Goal: Information Seeking & Learning: Learn about a topic

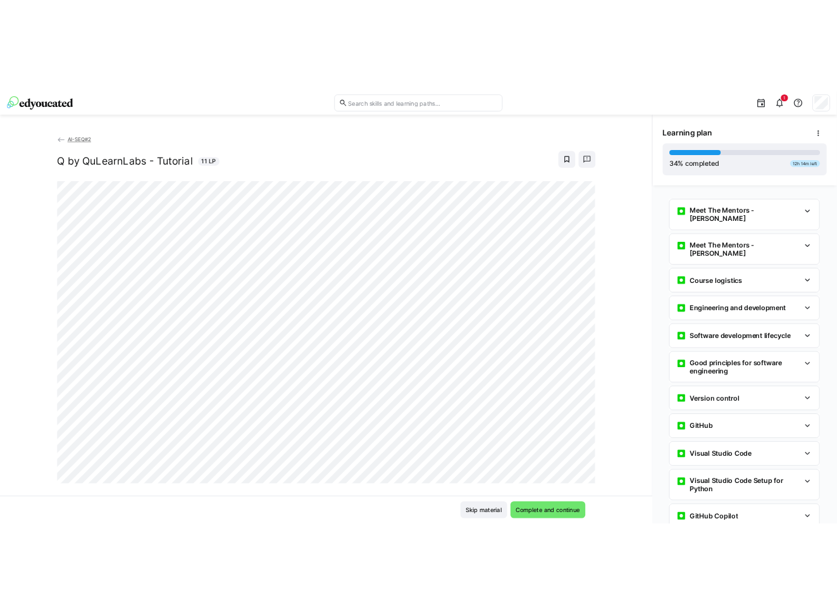
scroll to position [878, 0]
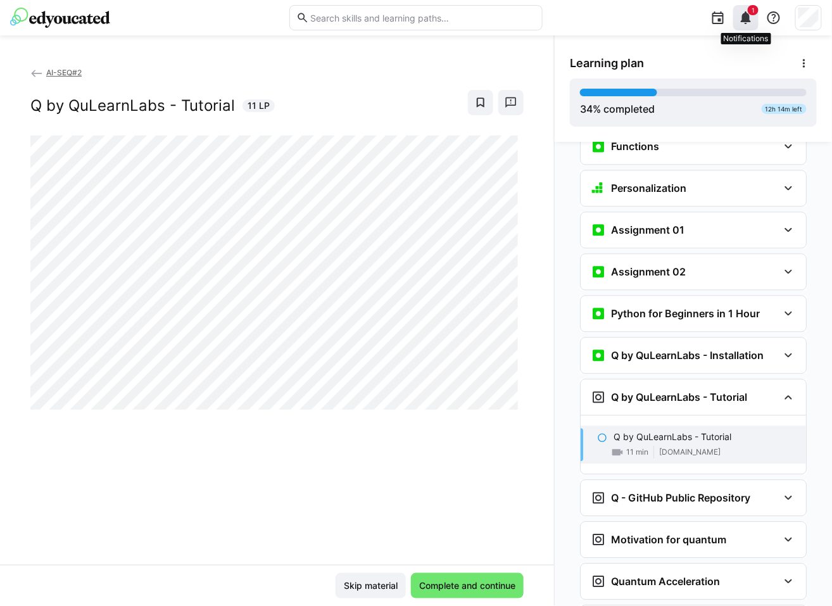
click at [748, 21] on eds-icon at bounding box center [745, 17] width 15 height 15
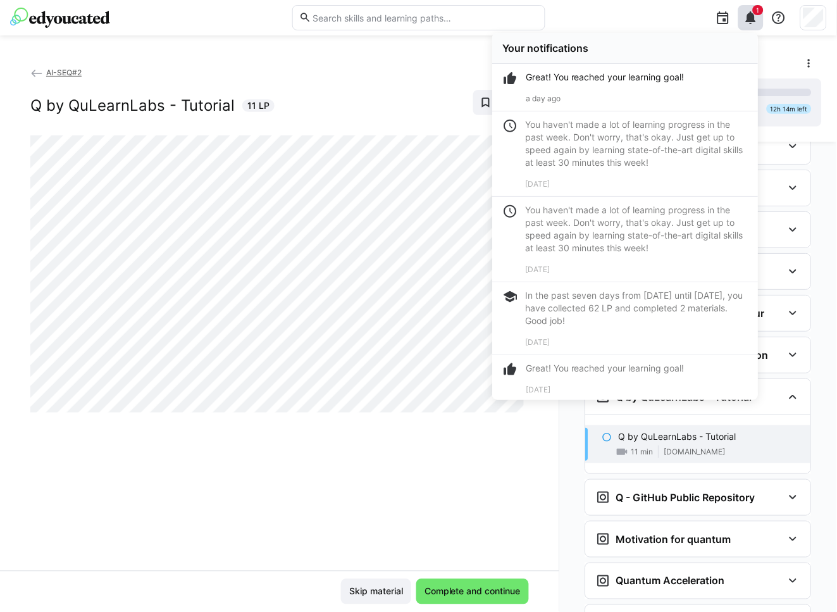
click at [340, 470] on div "AI-SEQ#2 Q by QuLearnLabs - Tutorial 11 LP" at bounding box center [279, 318] width 559 height 505
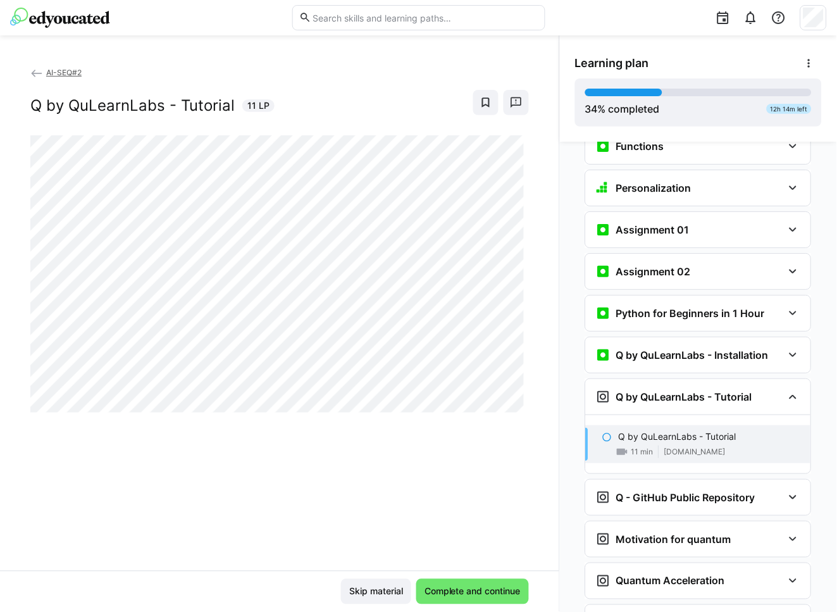
click at [311, 551] on div "AI-SEQ#2 Q by QuLearnLabs - Tutorial 11 LP" at bounding box center [279, 318] width 559 height 505
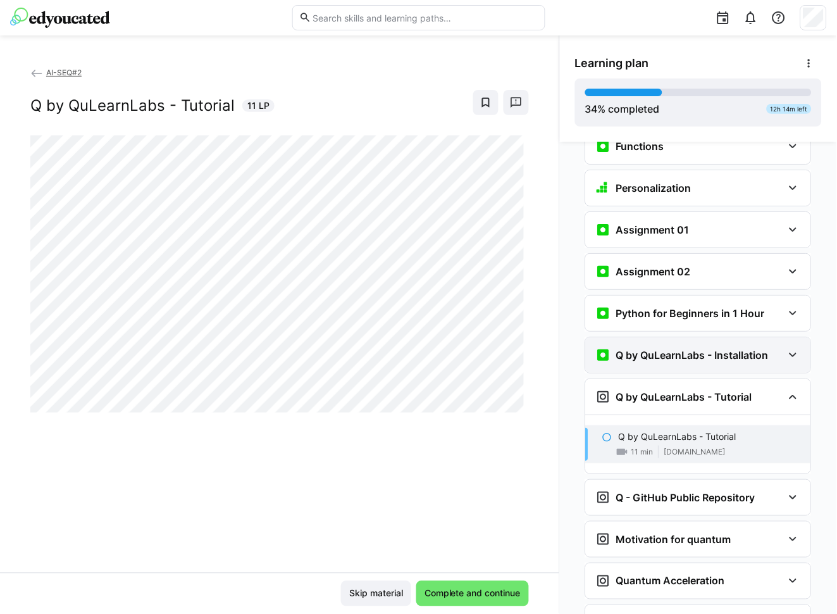
click at [772, 347] on div "Q by QuLearnLabs - Installation" at bounding box center [689, 354] width 187 height 15
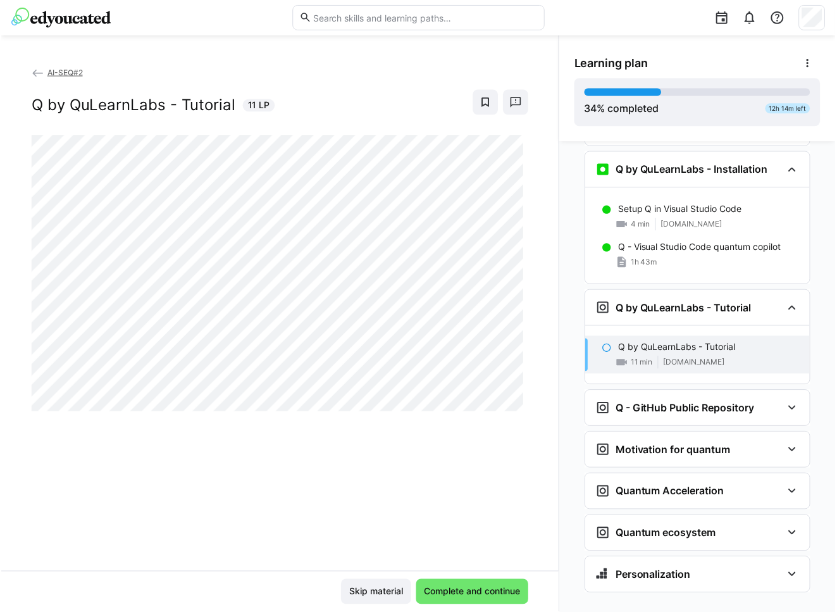
scroll to position [1002, 0]
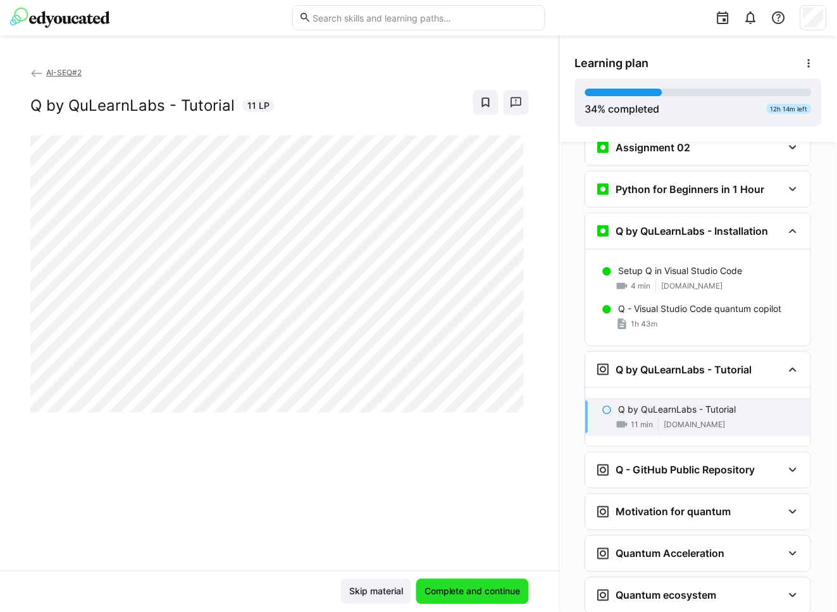
click at [423, 595] on span "Complete and continue" at bounding box center [473, 591] width 100 height 13
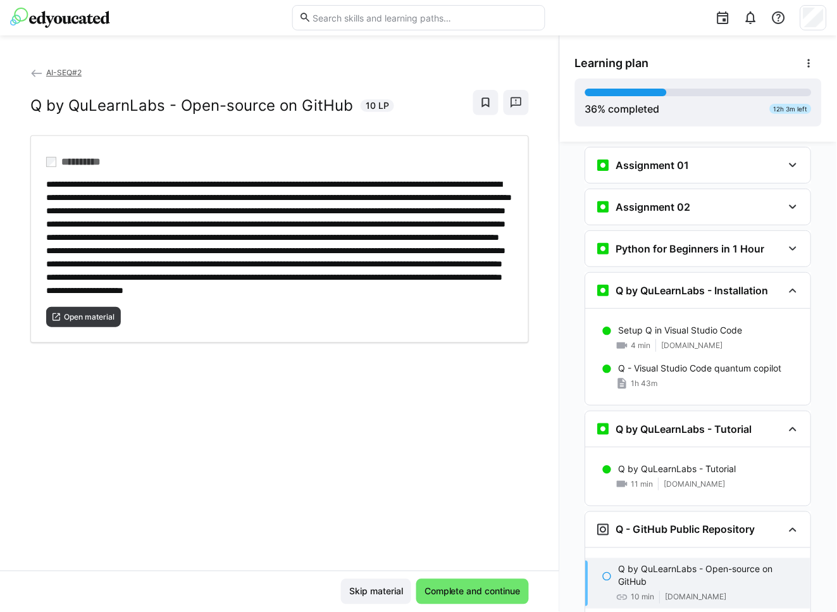
scroll to position [987, 0]
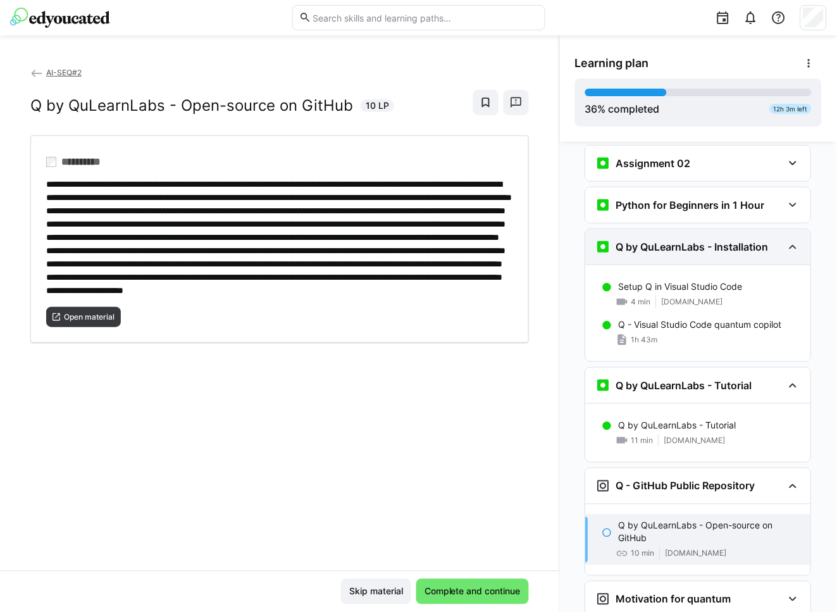
click at [657, 240] on h3 "Q by QuLearnLabs - Installation" at bounding box center [692, 246] width 153 height 13
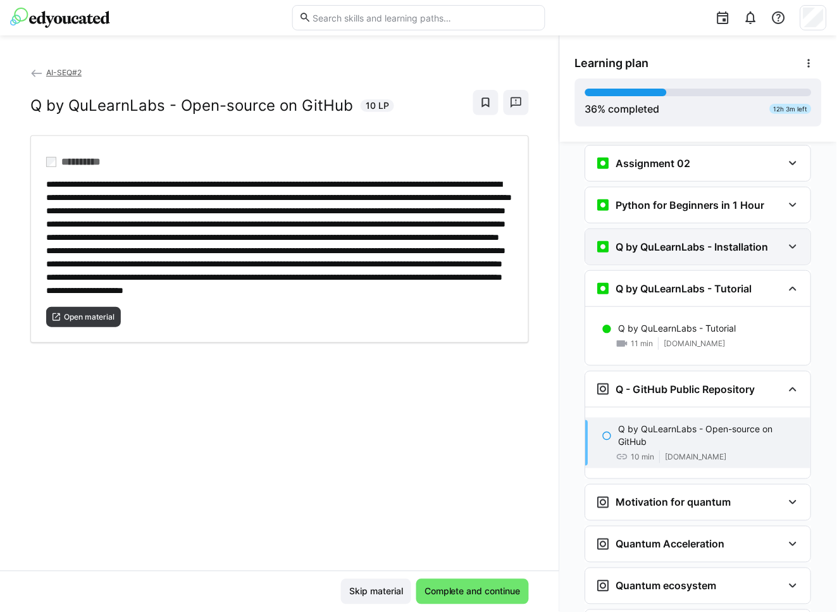
click at [657, 240] on h3 "Q by QuLearnLabs - Installation" at bounding box center [692, 246] width 153 height 13
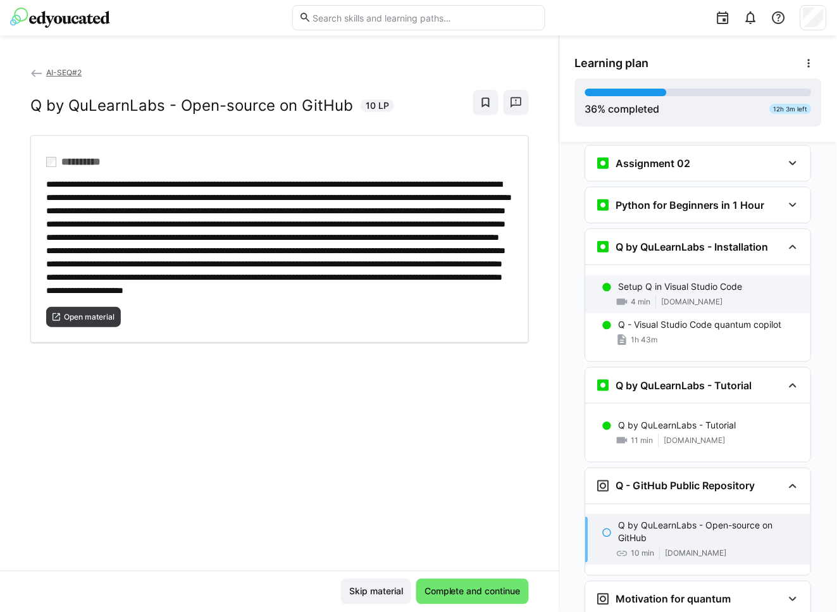
click at [664, 275] on div "Setup Q in Visual Studio Code 4 min [DOMAIN_NAME]" at bounding box center [698, 294] width 225 height 38
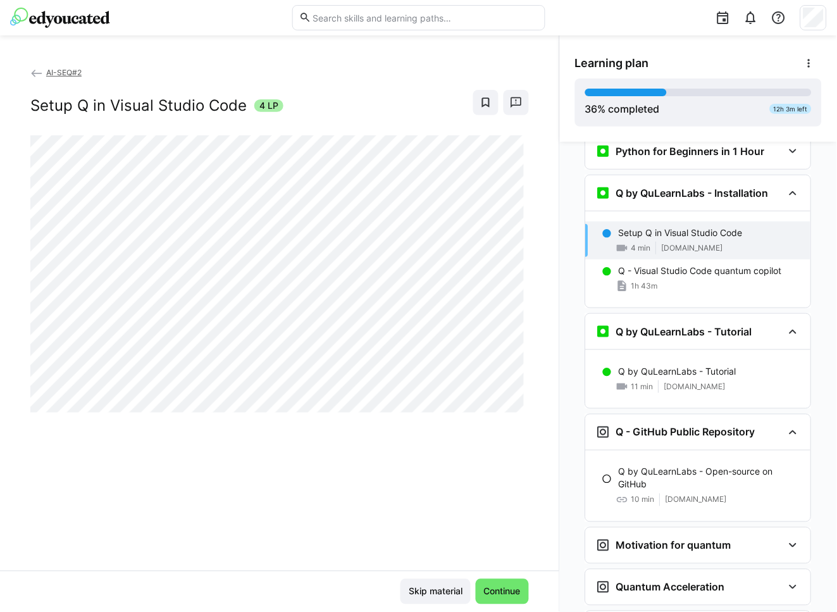
scroll to position [1054, 0]
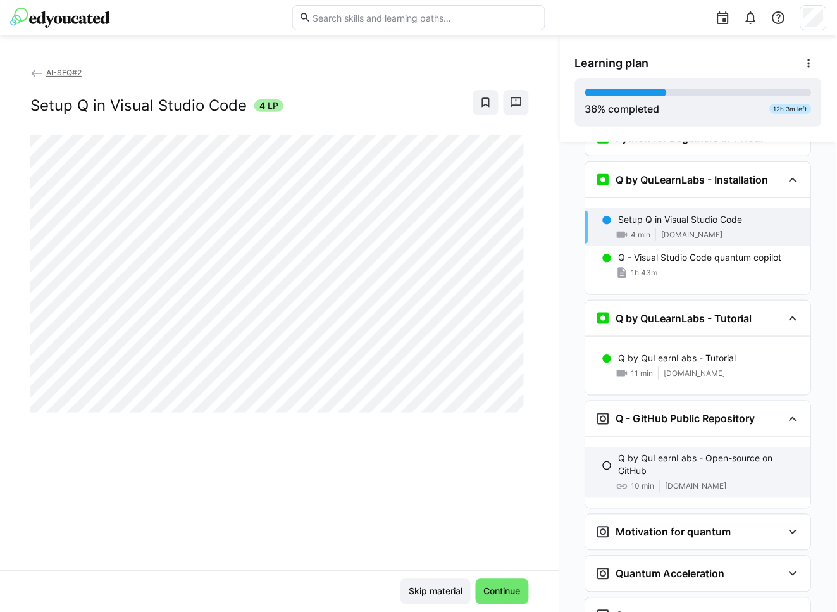
click at [663, 453] on p "Q by QuLearnLabs - Open-source on GitHub" at bounding box center [710, 465] width 182 height 25
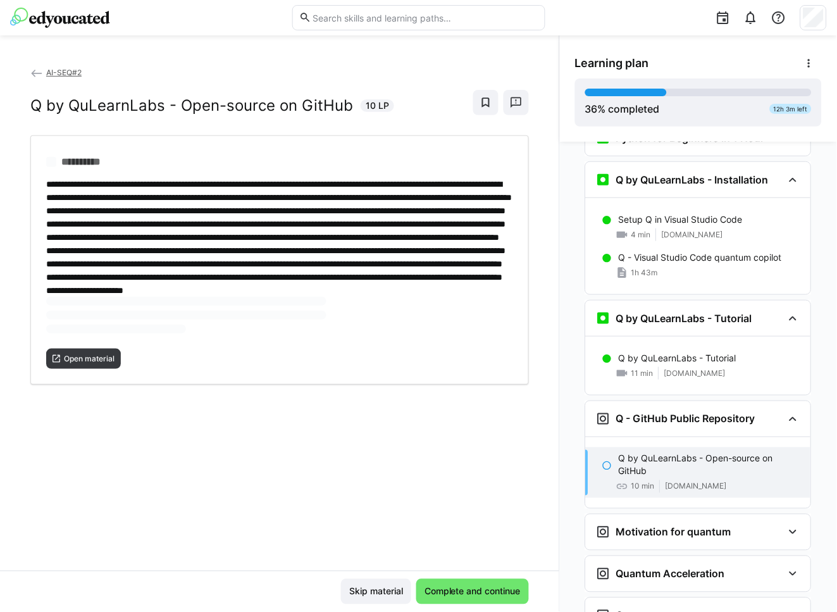
scroll to position [1137, 0]
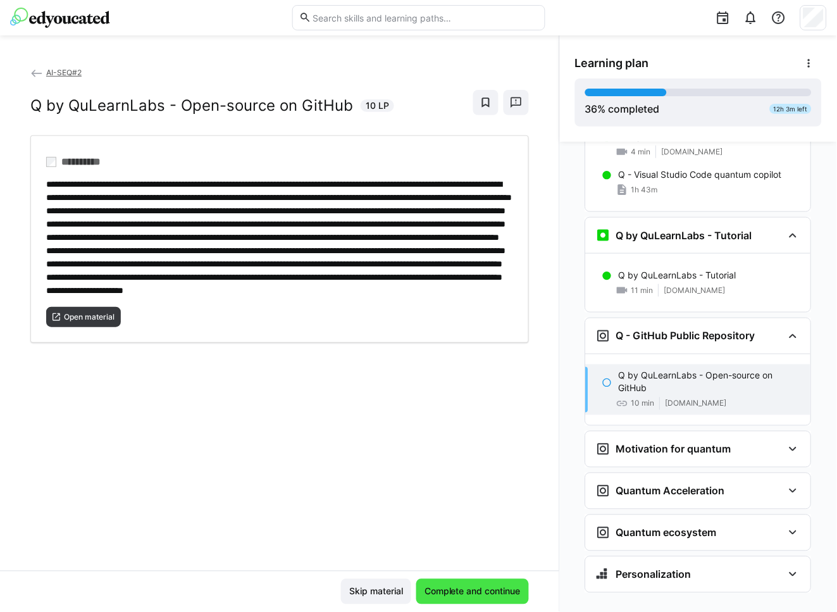
click at [485, 594] on span "Complete and continue" at bounding box center [473, 591] width 100 height 13
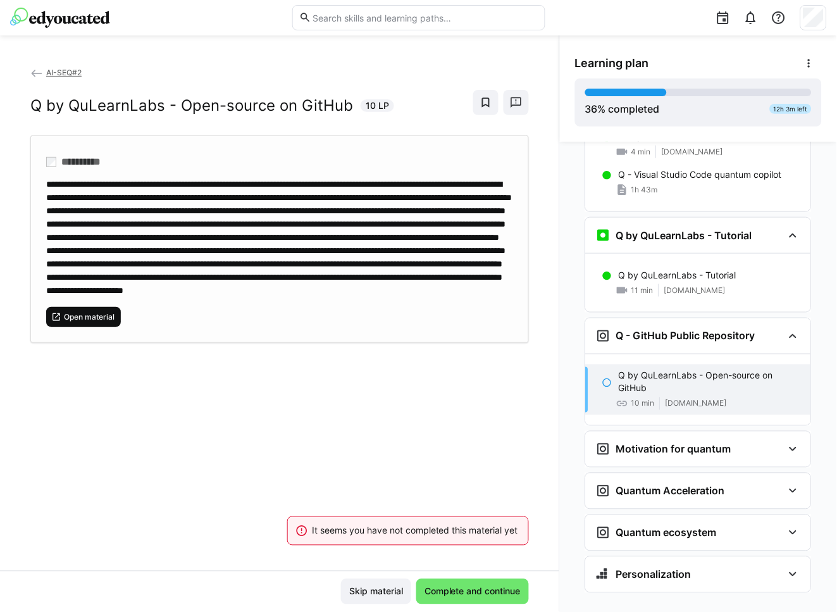
click at [98, 322] on span "Open material" at bounding box center [89, 317] width 53 height 10
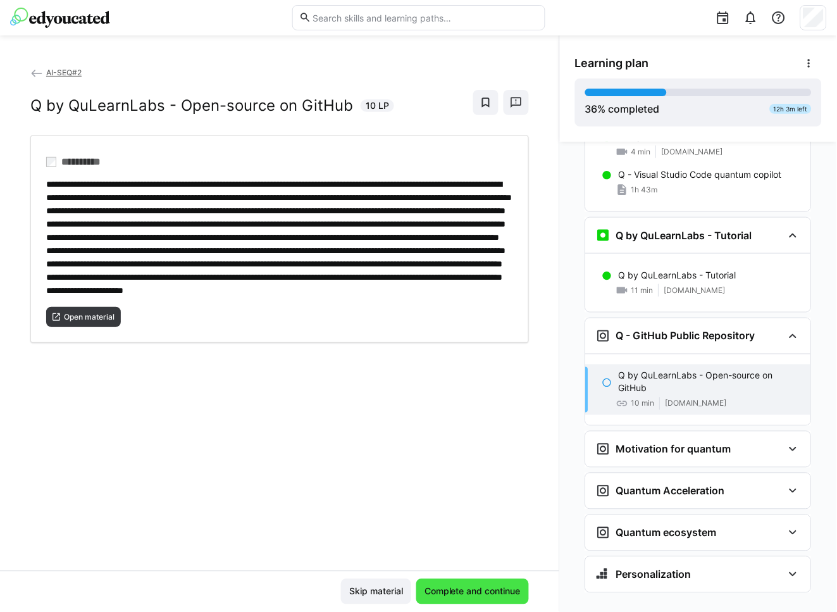
click at [427, 580] on span "Complete and continue" at bounding box center [472, 591] width 113 height 25
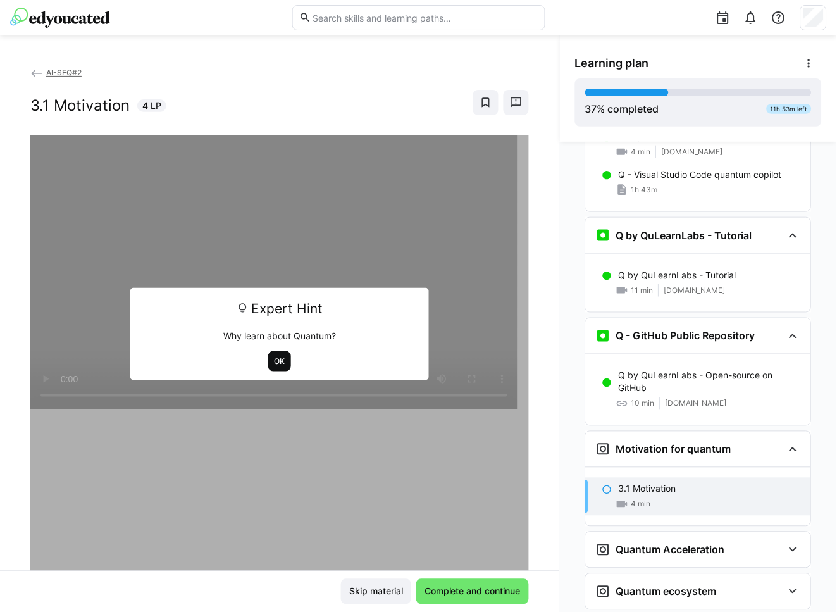
click at [275, 359] on span "OK" at bounding box center [279, 361] width 13 height 10
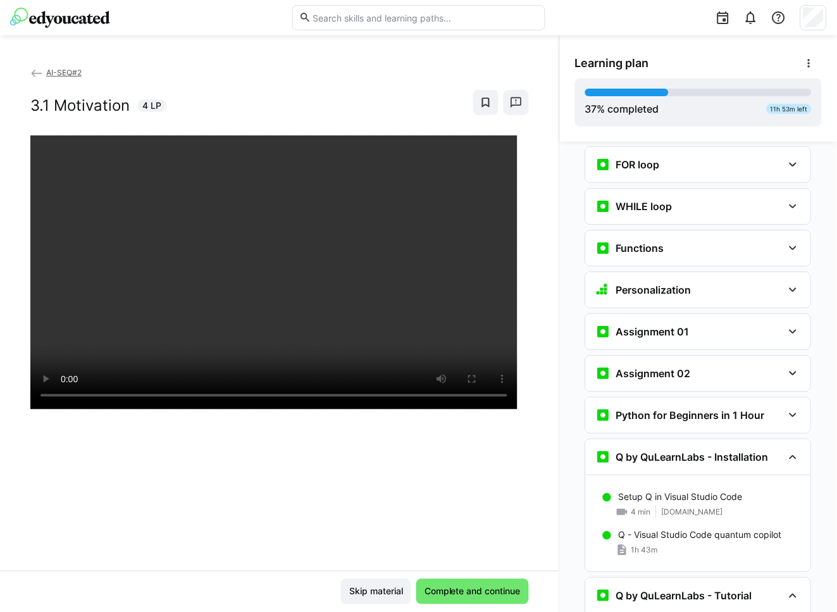
scroll to position [820, 0]
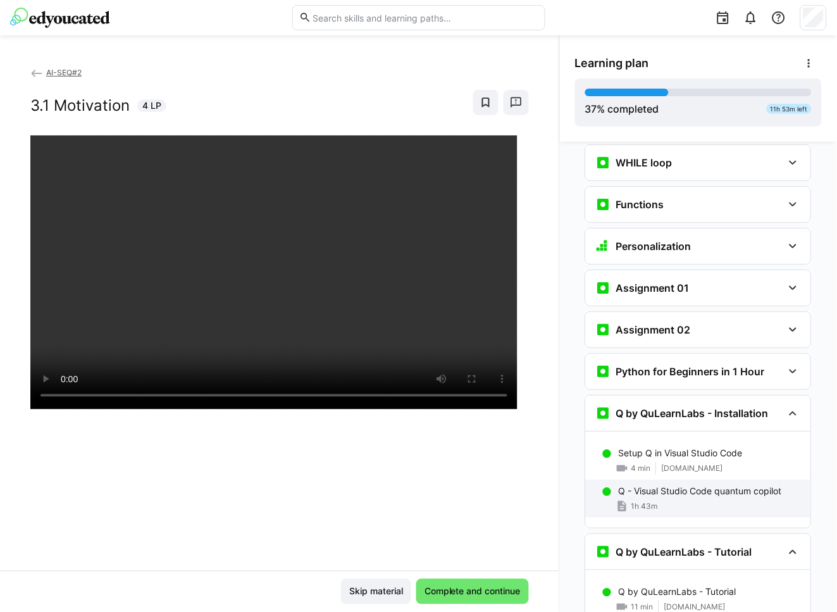
click at [684, 500] on div "1h 43m" at bounding box center [710, 506] width 182 height 13
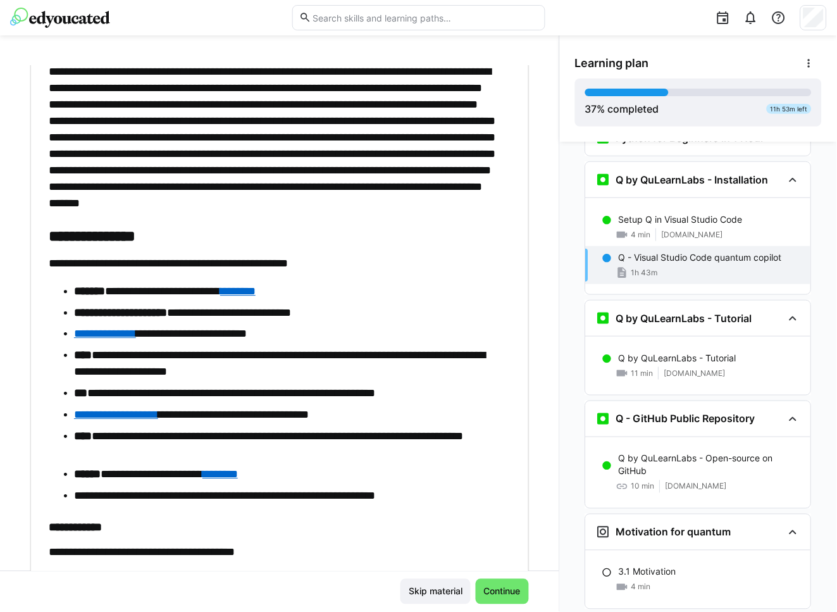
scroll to position [1424, 0]
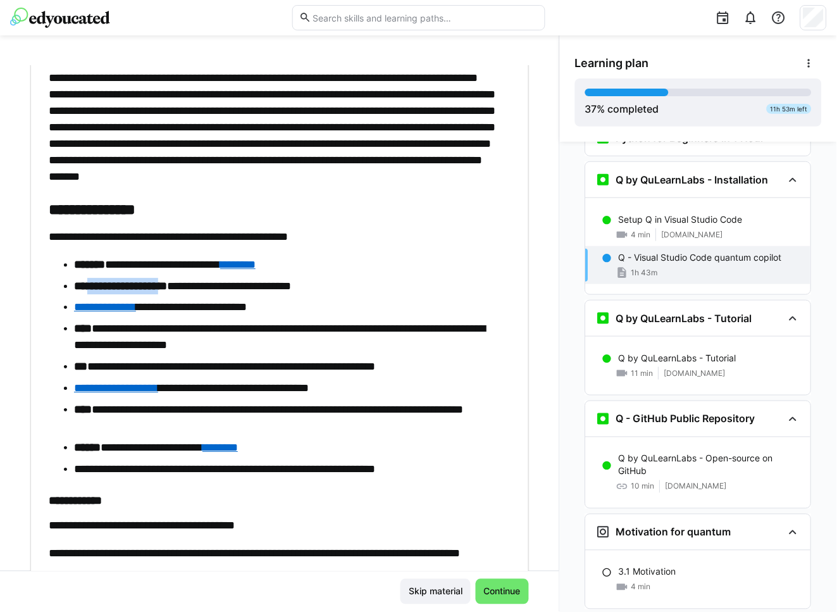
drag, startPoint x: 94, startPoint y: 282, endPoint x: 187, endPoint y: 280, distance: 92.4
click at [167, 280] on strong "**********" at bounding box center [120, 285] width 93 height 11
drag, startPoint x: 187, startPoint y: 280, endPoint x: 184, endPoint y: 316, distance: 36.8
click at [184, 316] on ul "**********" at bounding box center [274, 367] width 451 height 222
drag, startPoint x: 184, startPoint y: 316, endPoint x: 122, endPoint y: 335, distance: 64.3
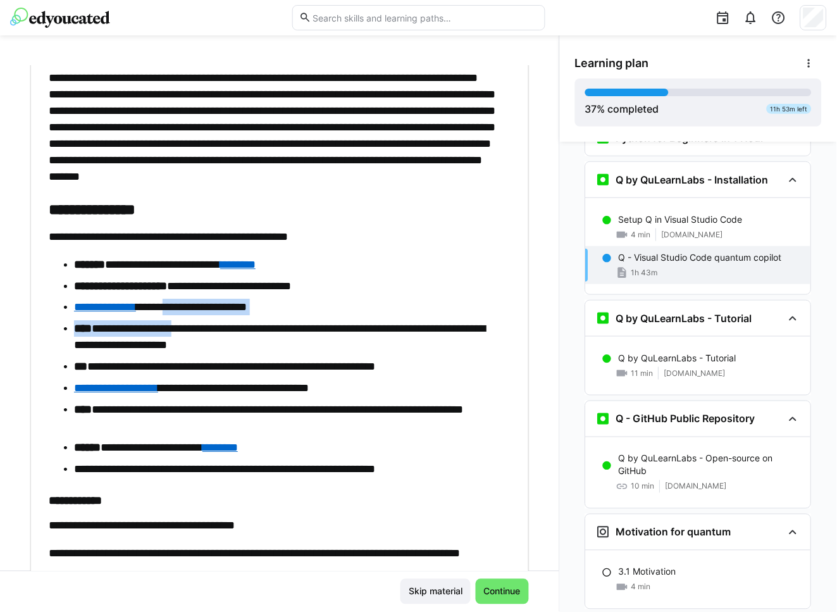
click at [122, 335] on li "**********" at bounding box center [286, 336] width 425 height 33
click at [109, 329] on li "**********" at bounding box center [286, 336] width 425 height 33
click at [197, 318] on ul "**********" at bounding box center [274, 367] width 451 height 222
drag, startPoint x: 200, startPoint y: 328, endPoint x: 261, endPoint y: 326, distance: 60.8
click at [261, 326] on li "**********" at bounding box center [286, 336] width 425 height 33
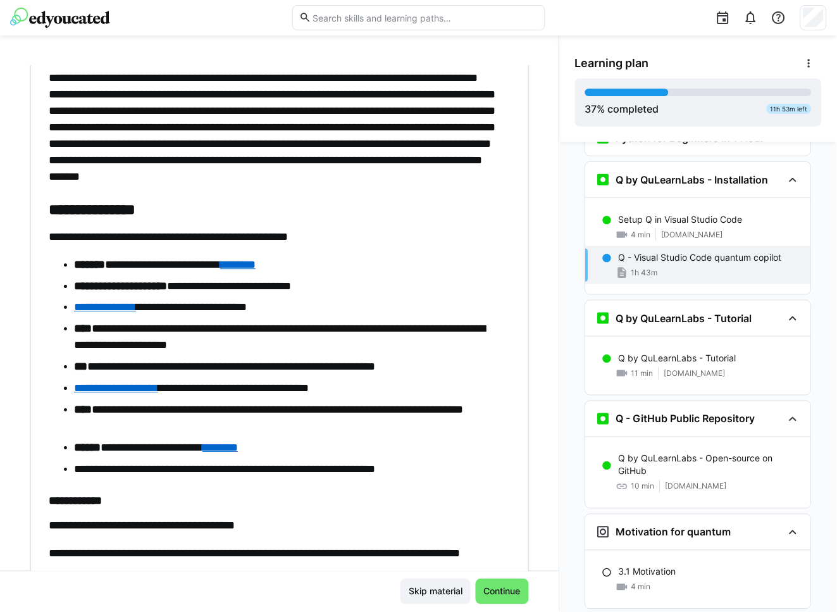
drag, startPoint x: 259, startPoint y: 326, endPoint x: 172, endPoint y: 371, distance: 98.5
click at [172, 371] on li "**********" at bounding box center [286, 366] width 425 height 16
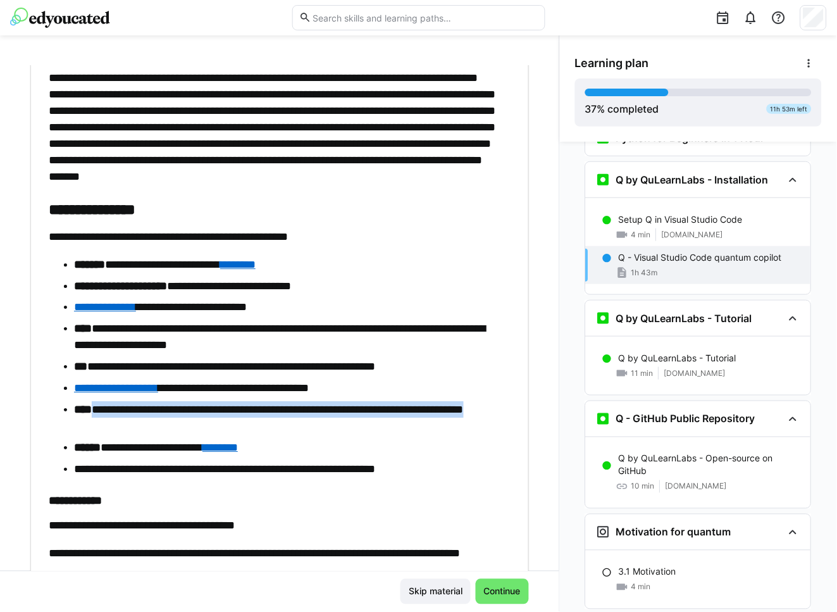
drag, startPoint x: 101, startPoint y: 406, endPoint x: 168, endPoint y: 421, distance: 69.5
click at [168, 421] on li "**********" at bounding box center [286, 417] width 425 height 33
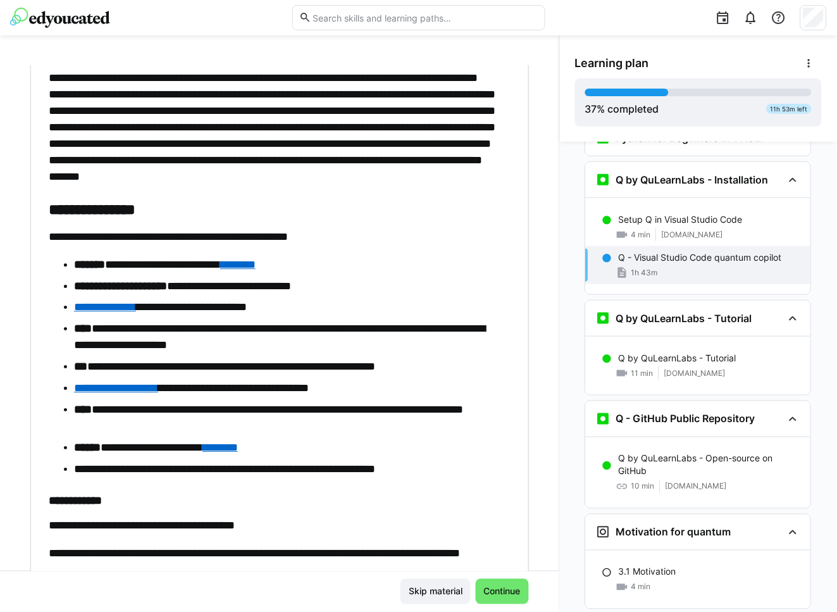
drag, startPoint x: 168, startPoint y: 421, endPoint x: 152, endPoint y: 436, distance: 22.0
click at [153, 438] on ul "**********" at bounding box center [274, 367] width 451 height 222
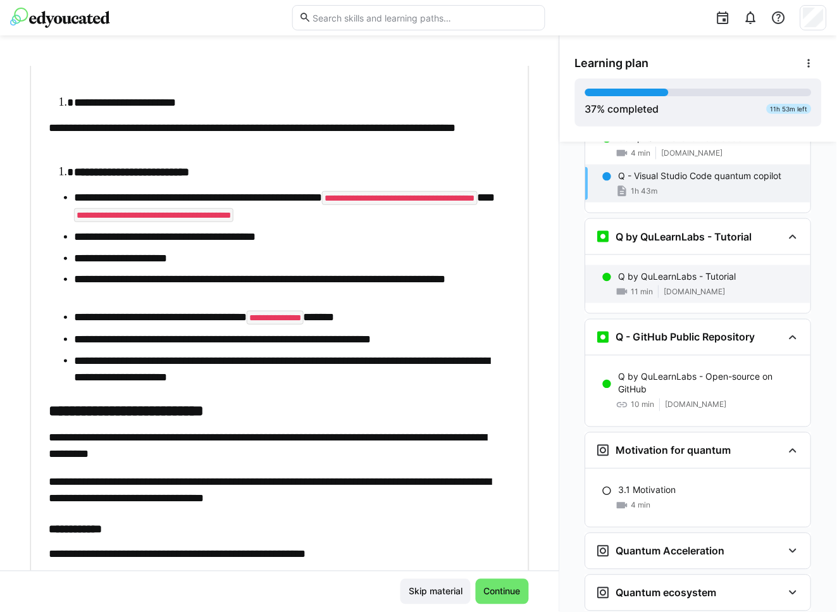
scroll to position [1196, 0]
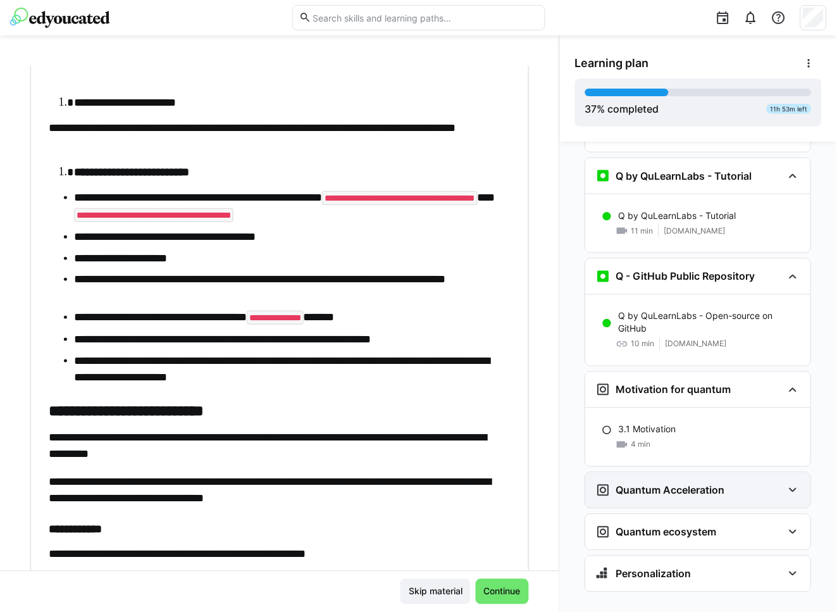
click at [778, 473] on div "Quantum Acceleration" at bounding box center [698, 490] width 225 height 35
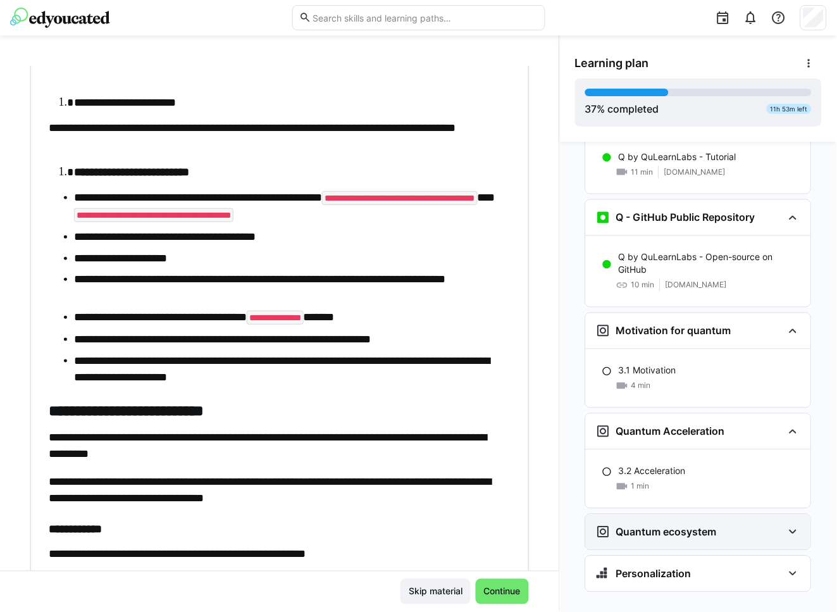
click at [768, 515] on div "Quantum ecosystem" at bounding box center [698, 532] width 225 height 35
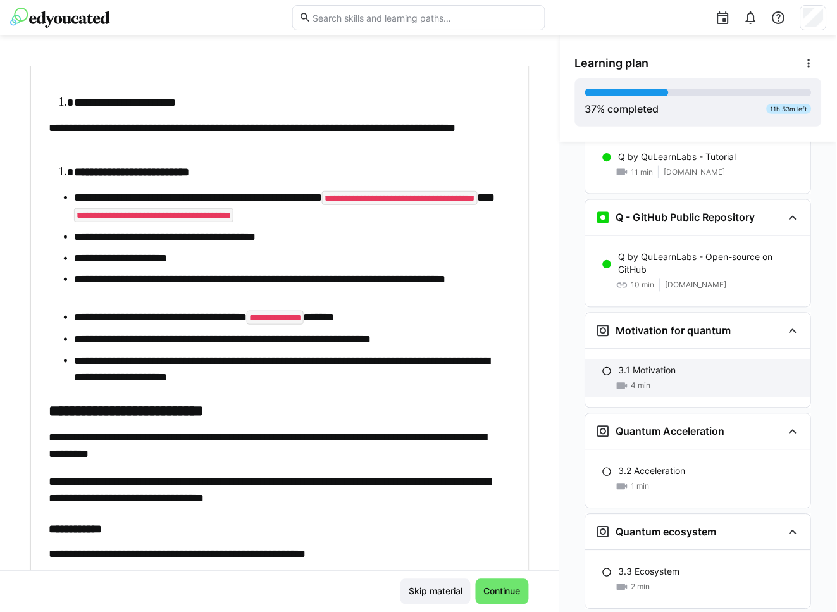
scroll to position [1314, 0]
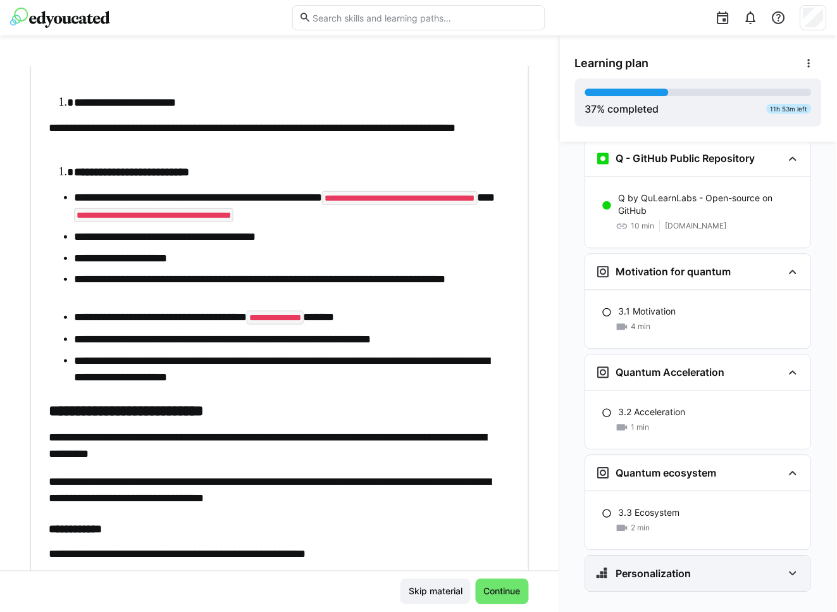
click at [690, 566] on div "Personalization" at bounding box center [689, 573] width 187 height 15
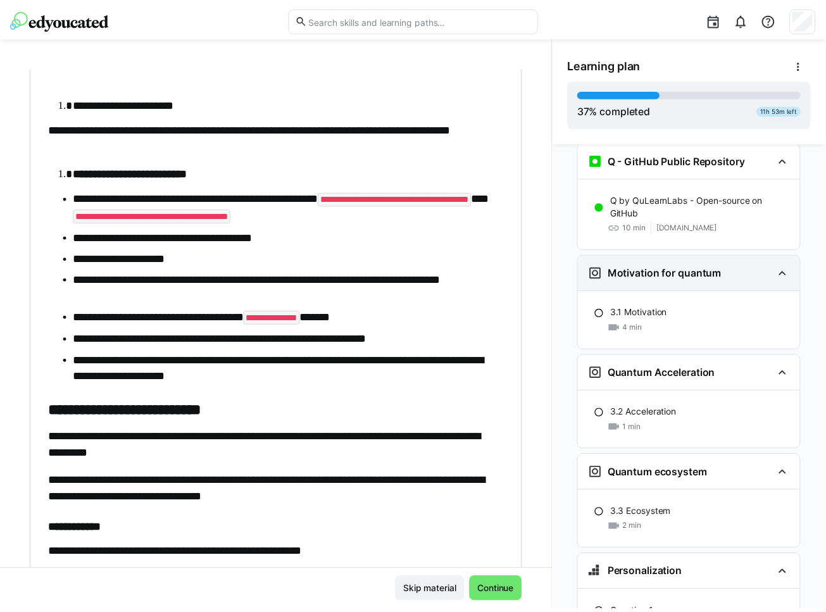
scroll to position [1471, 0]
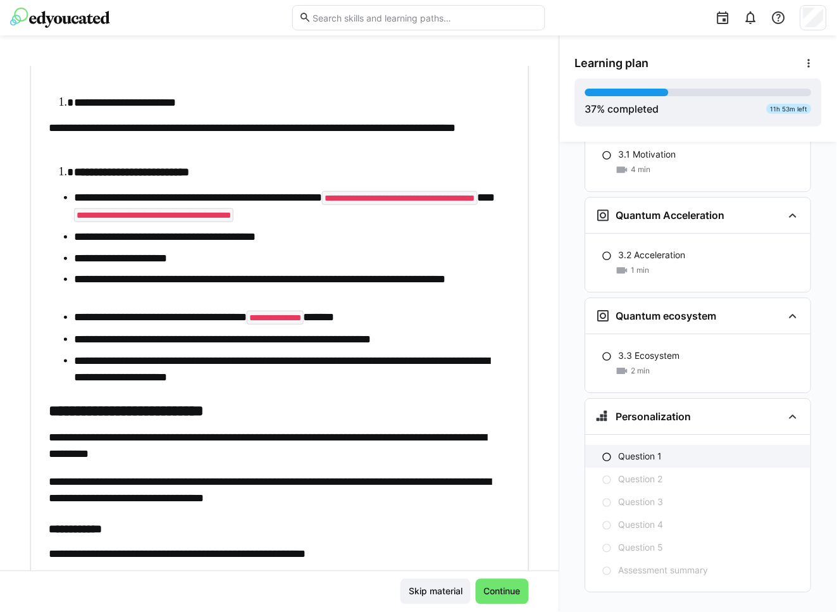
click at [652, 450] on p "Question 1" at bounding box center [641, 456] width 44 height 13
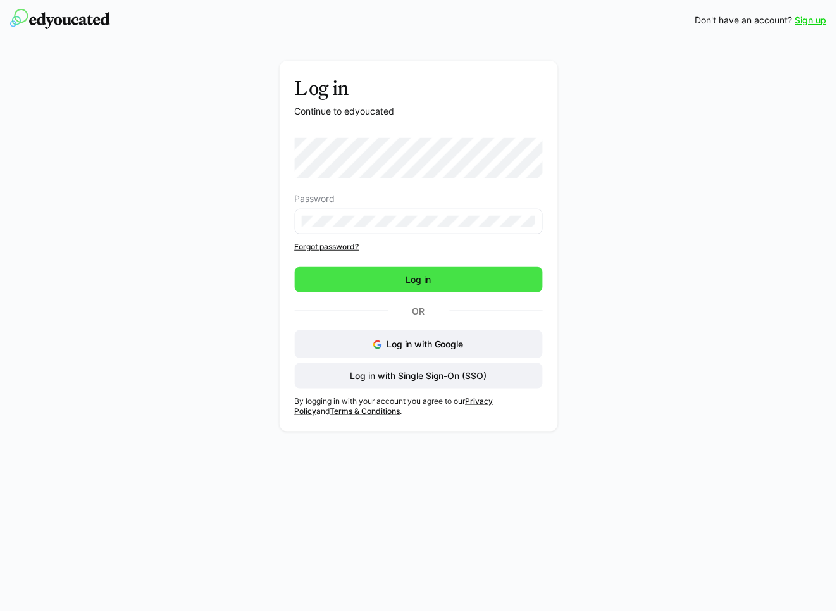
click at [404, 278] on span "Log in" at bounding box center [418, 279] width 29 height 13
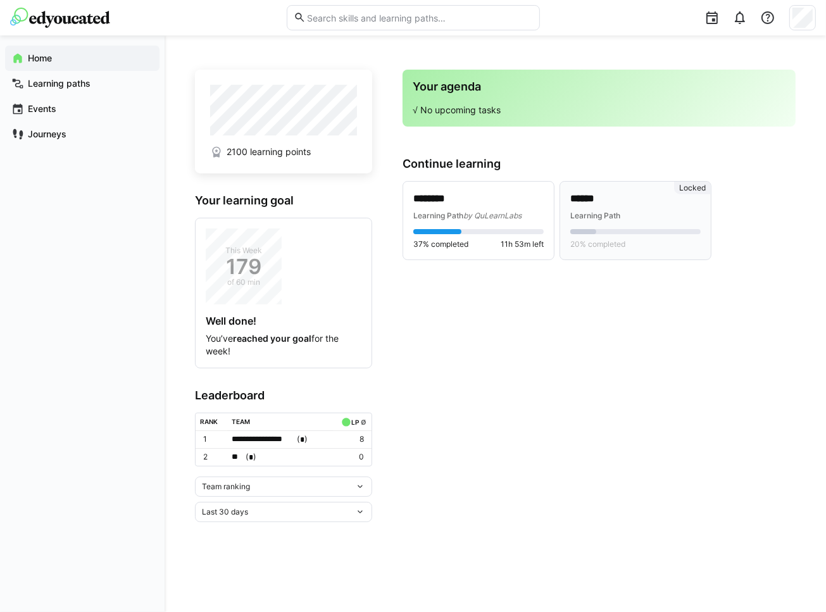
click at [604, 214] on span "Learning Path" at bounding box center [595, 215] width 50 height 9
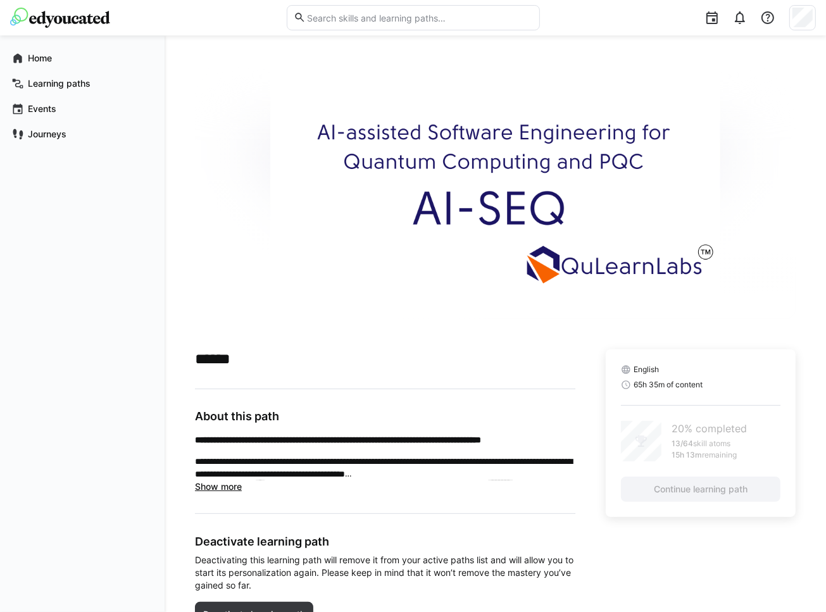
scroll to position [60, 0]
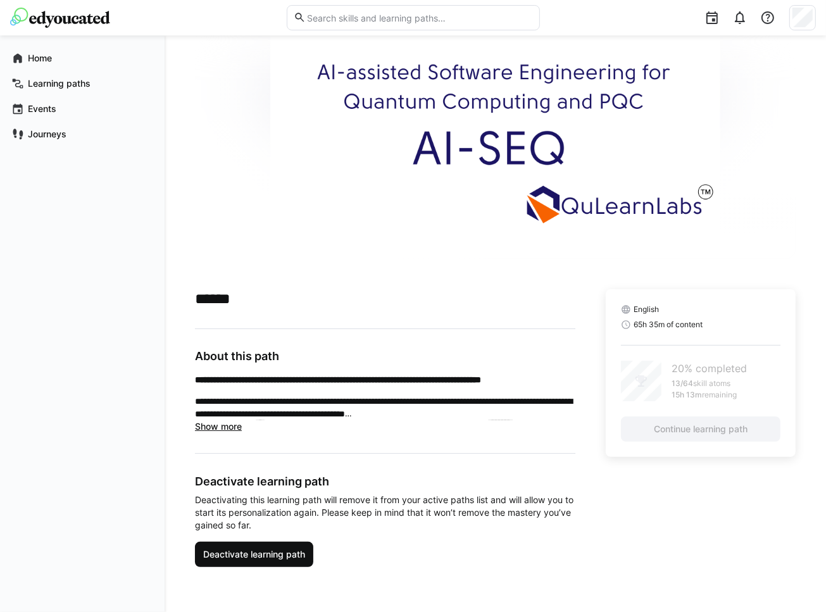
click at [267, 556] on span "Deactivate learning path" at bounding box center [254, 554] width 106 height 13
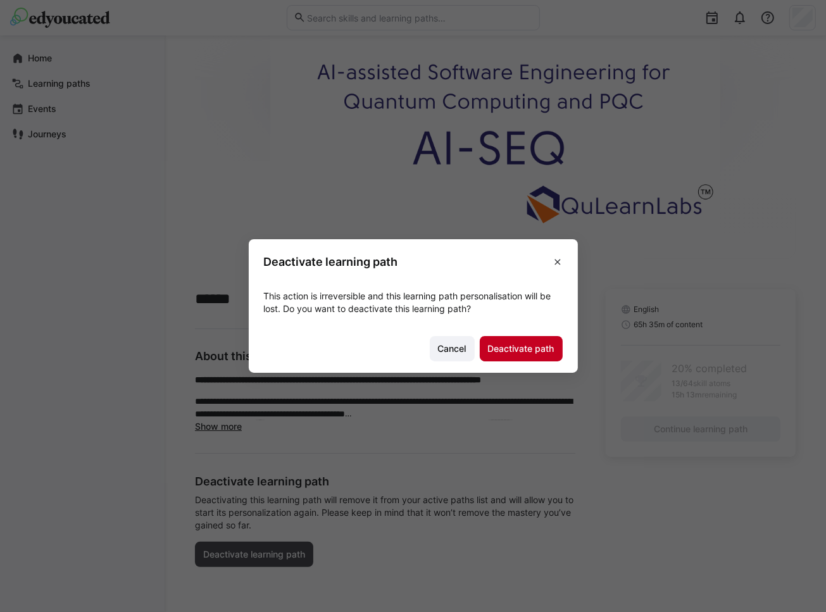
drag, startPoint x: 528, startPoint y: 349, endPoint x: 522, endPoint y: 353, distance: 6.8
click at [522, 353] on span "Deactivate path" at bounding box center [521, 348] width 70 height 13
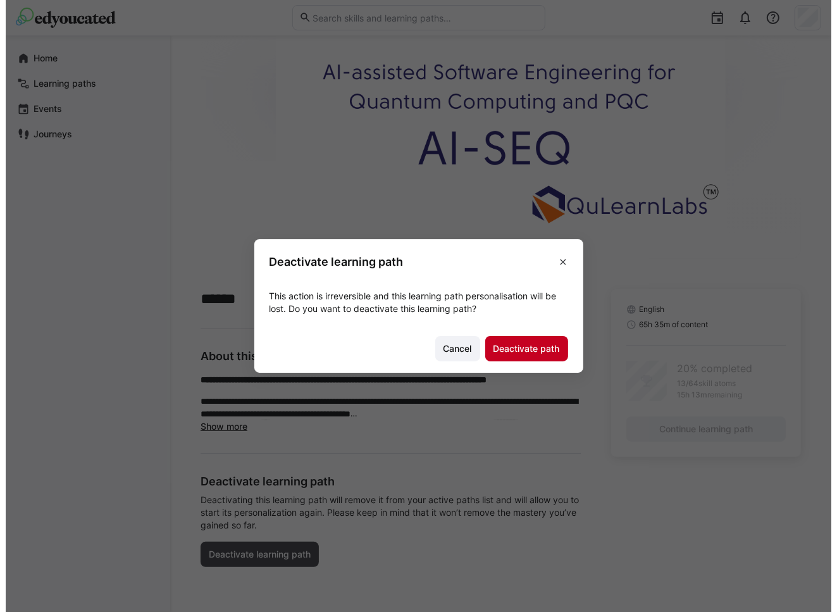
scroll to position [0, 0]
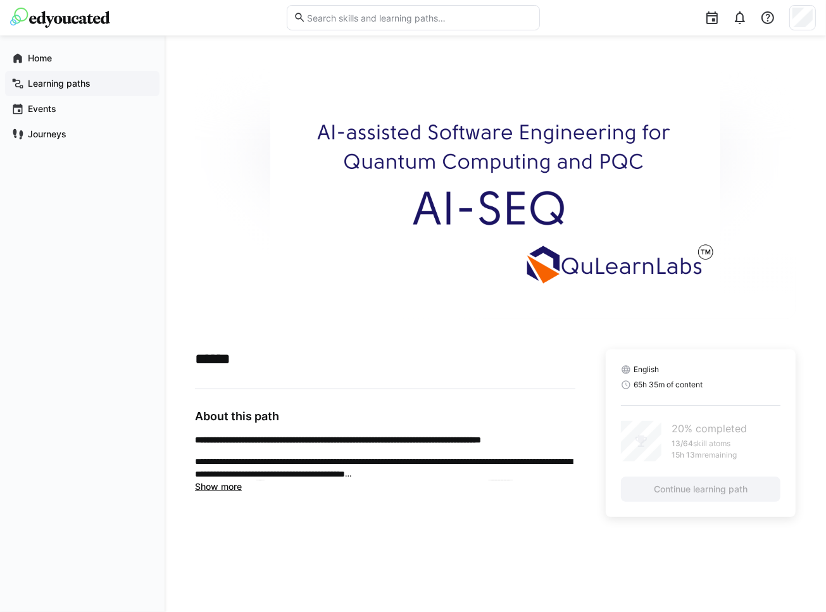
click at [0, 0] on app-navigation-label "Learning paths" at bounding box center [0, 0] width 0 height 0
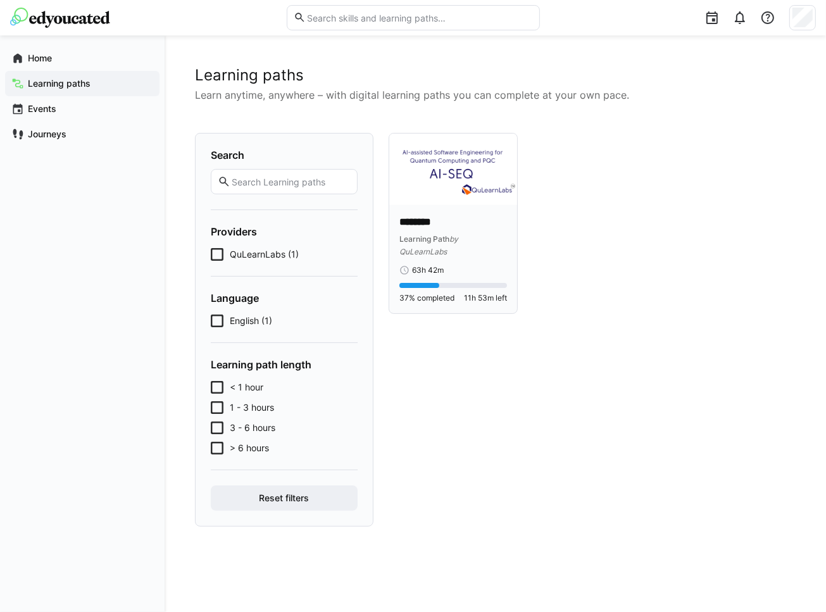
click at [439, 237] on span "Learning Path" at bounding box center [424, 238] width 50 height 9
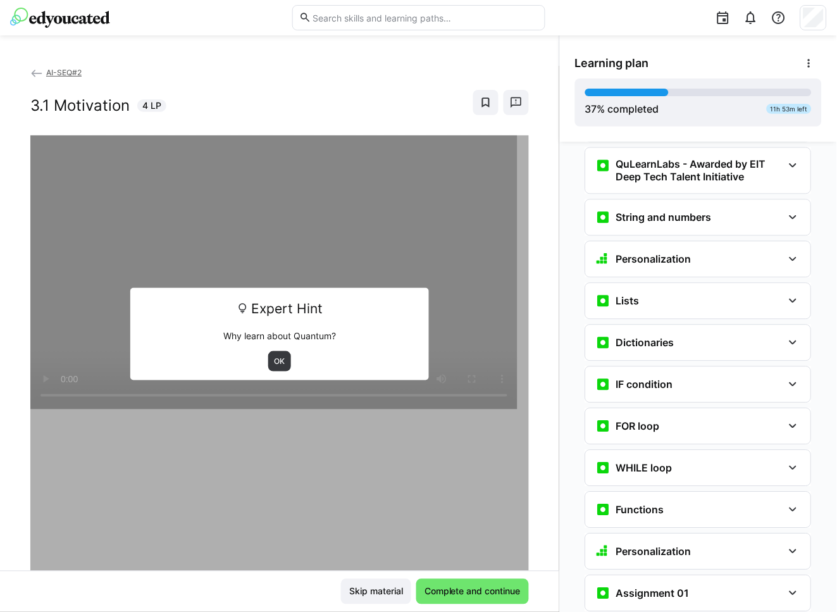
scroll to position [916, 0]
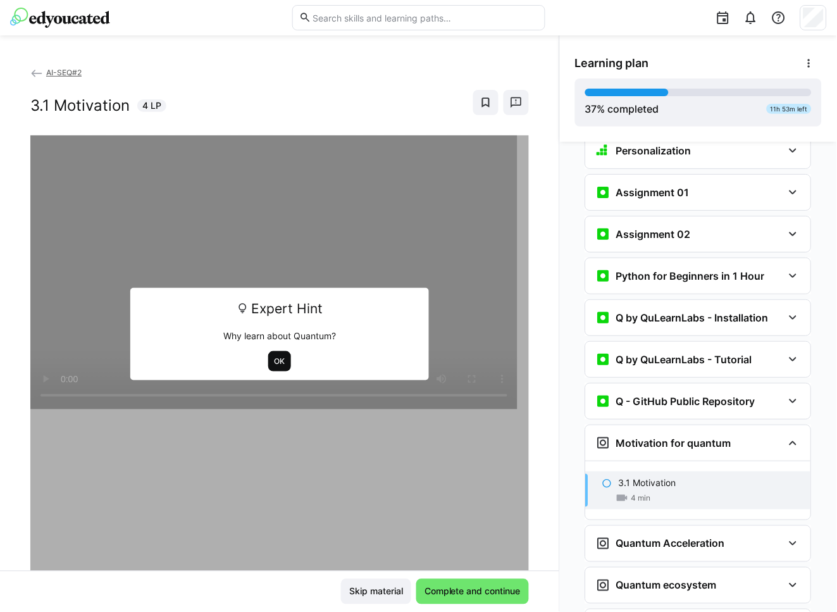
click at [277, 356] on span "OK" at bounding box center [279, 361] width 13 height 10
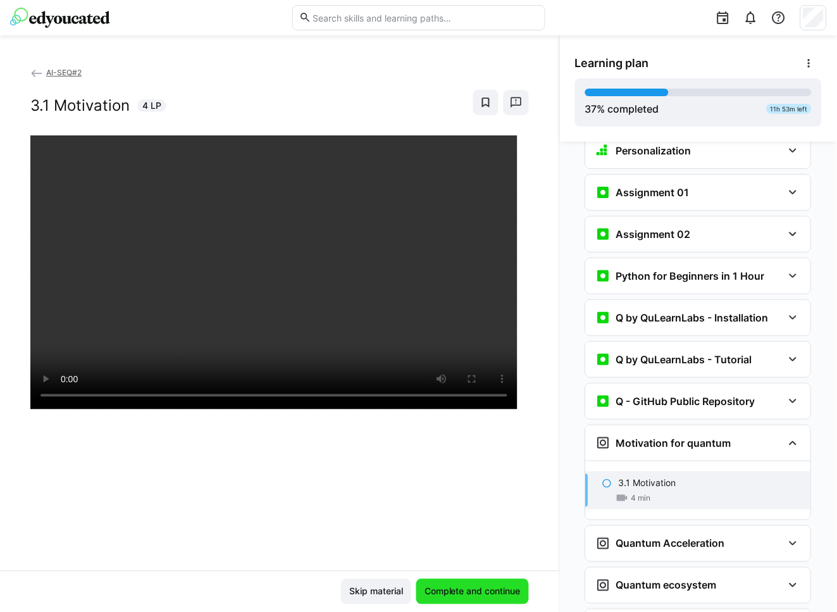
click at [423, 586] on span "Complete and continue" at bounding box center [473, 591] width 100 height 13
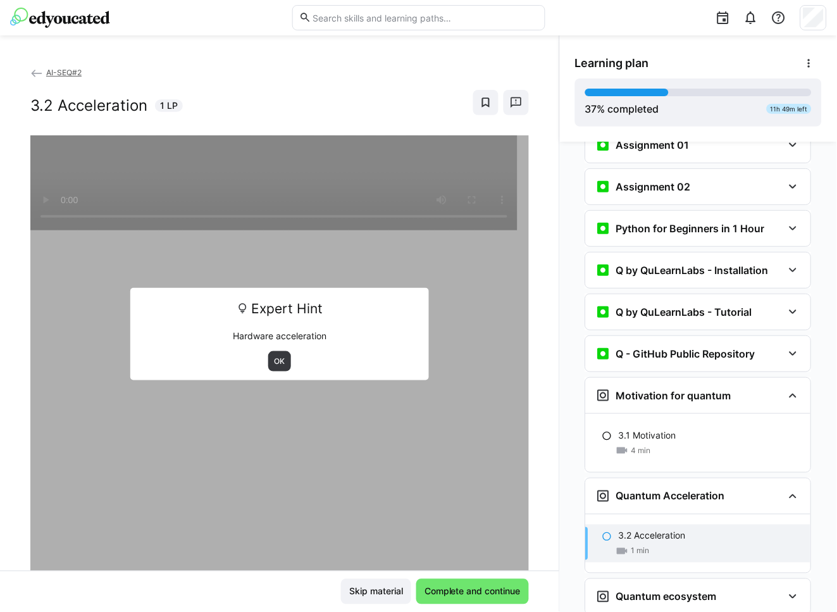
scroll to position [969, 0]
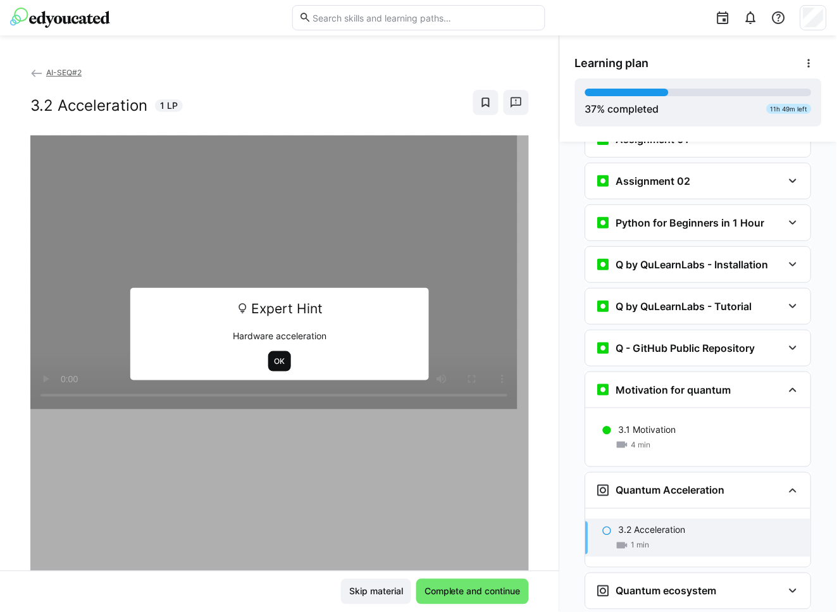
click at [273, 363] on span "OK" at bounding box center [279, 361] width 13 height 10
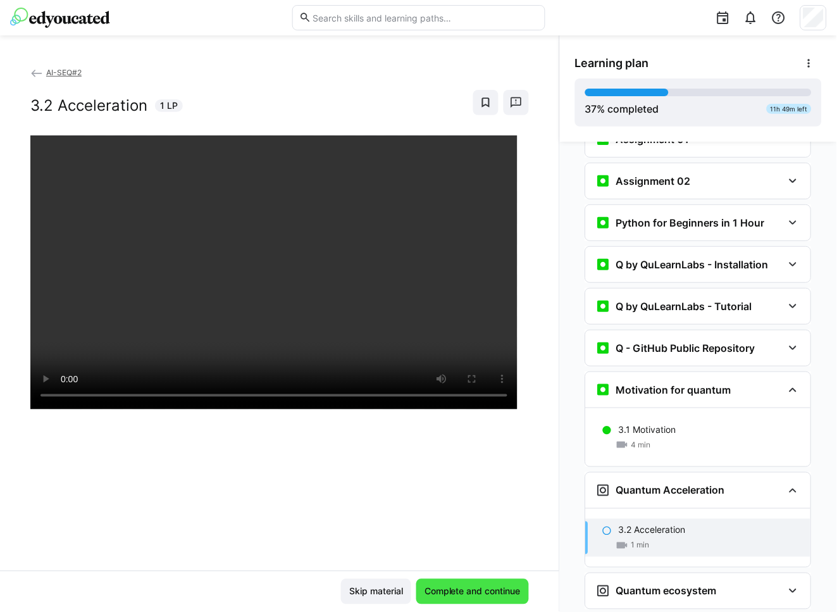
click at [453, 600] on span "Complete and continue" at bounding box center [472, 591] width 113 height 25
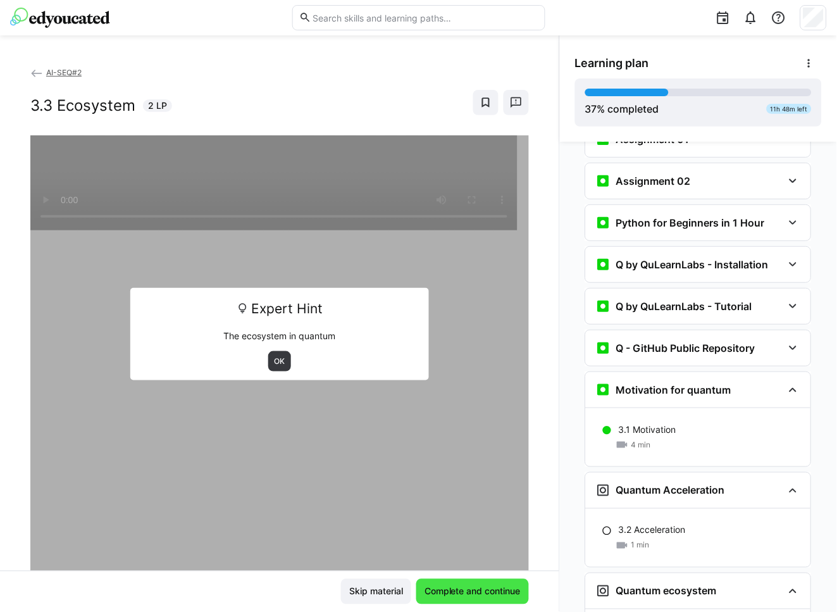
scroll to position [1027, 0]
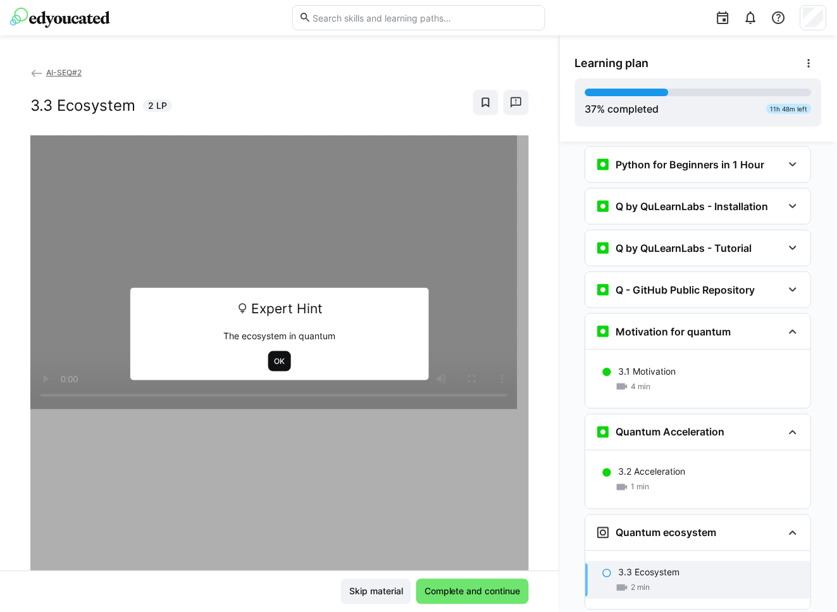
click at [268, 358] on span "OK" at bounding box center [279, 361] width 23 height 20
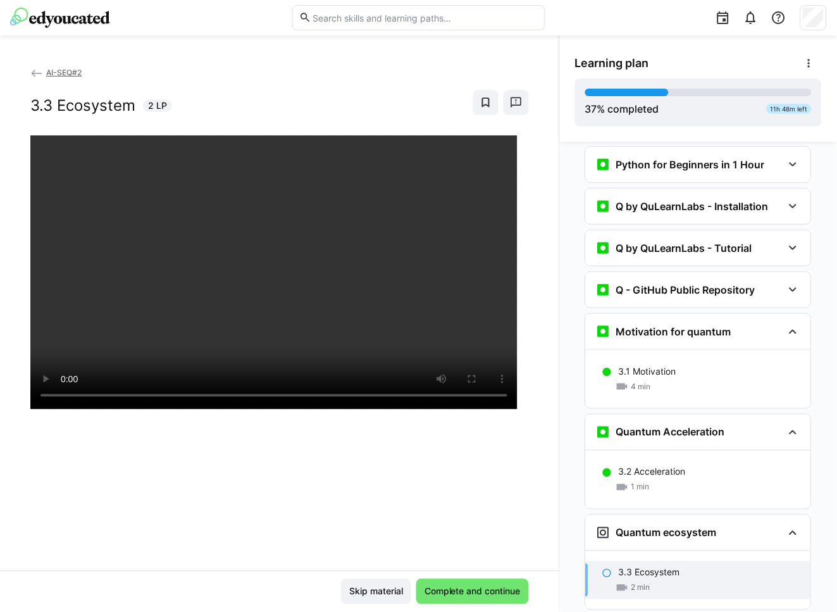
scroll to position [1087, 0]
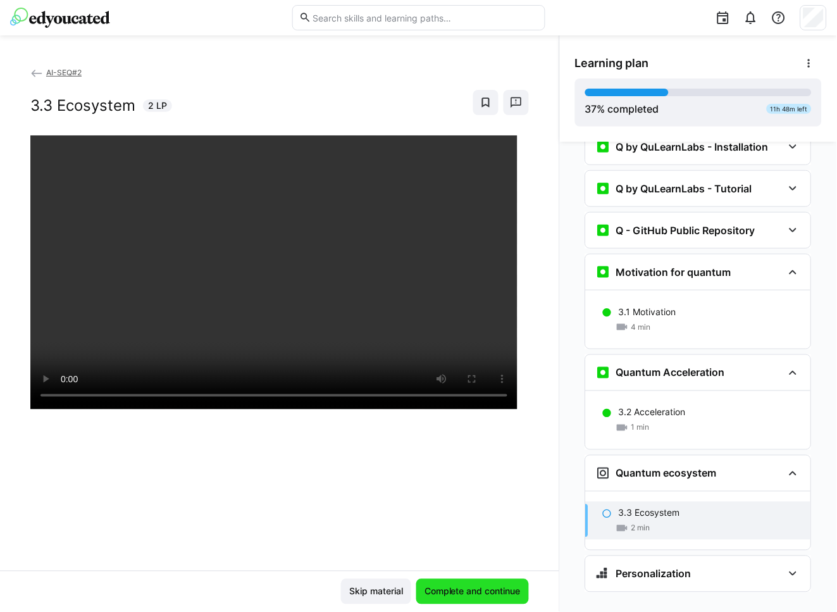
click at [448, 590] on span "Complete and continue" at bounding box center [473, 591] width 100 height 13
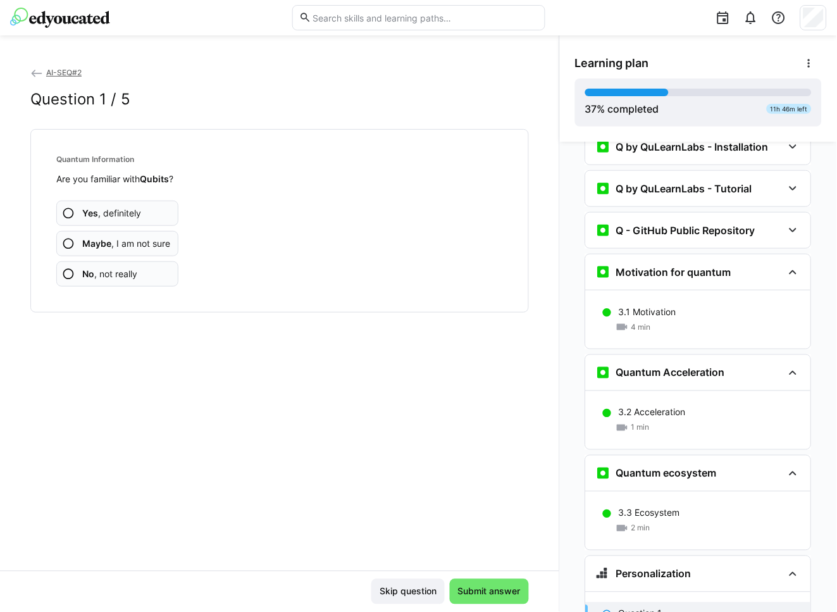
click at [118, 273] on span "No , not really" at bounding box center [109, 274] width 55 height 13
click at [146, 279] on app-assessment-question-radio "No , not really" at bounding box center [117, 273] width 122 height 25
click at [132, 264] on app-assessment-question-radio "No , not really" at bounding box center [117, 273] width 122 height 25
click at [134, 275] on span "No , not really" at bounding box center [109, 274] width 55 height 13
click at [132, 273] on span "No , not really" at bounding box center [109, 274] width 55 height 13
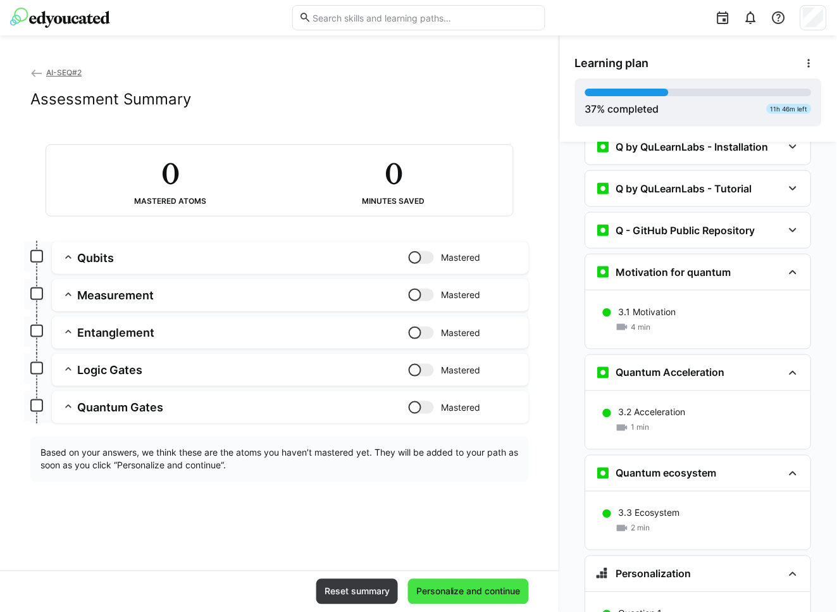
click at [463, 596] on span "Personalize and continue" at bounding box center [469, 591] width 108 height 13
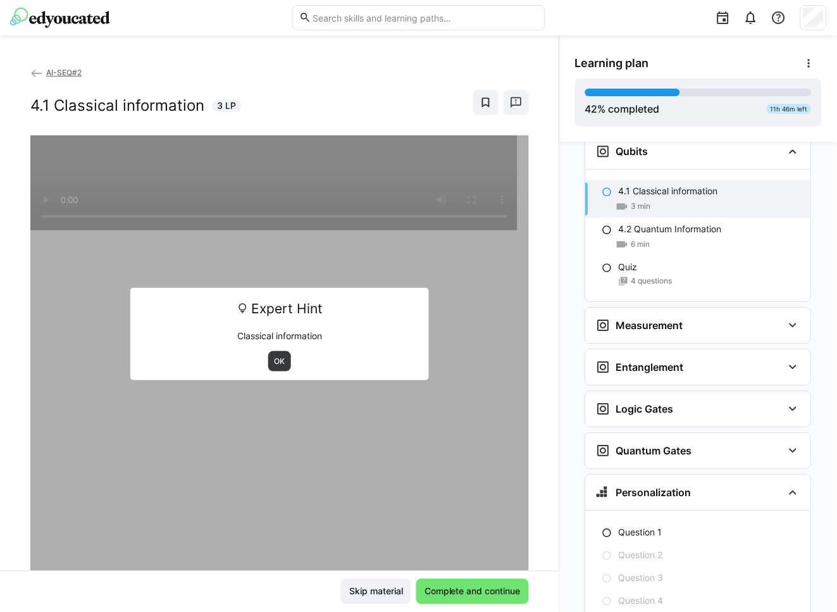
scroll to position [1626, 0]
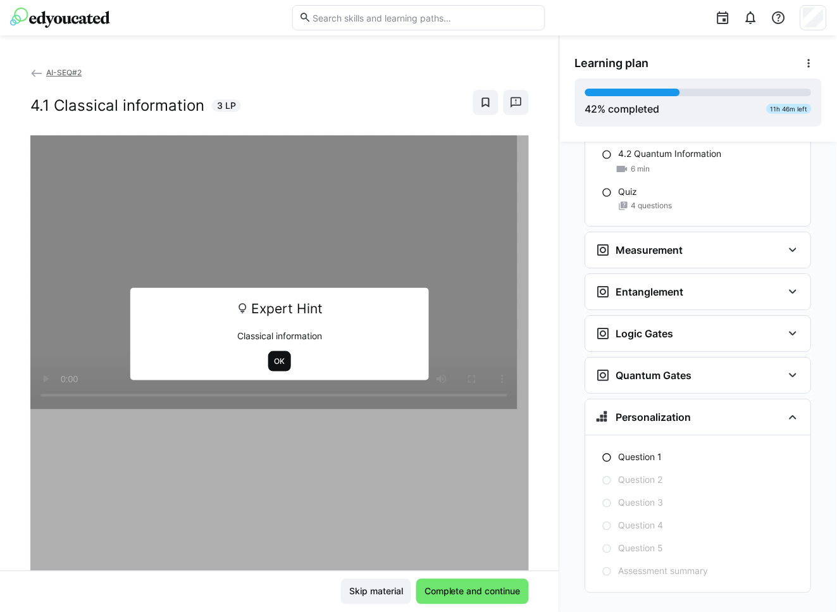
click at [268, 369] on span "OK" at bounding box center [279, 361] width 23 height 20
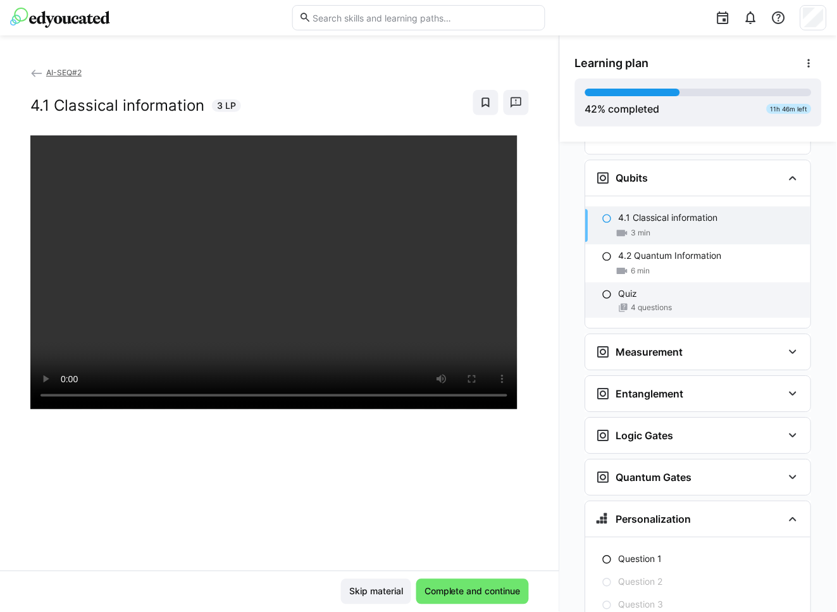
scroll to position [1389, 0]
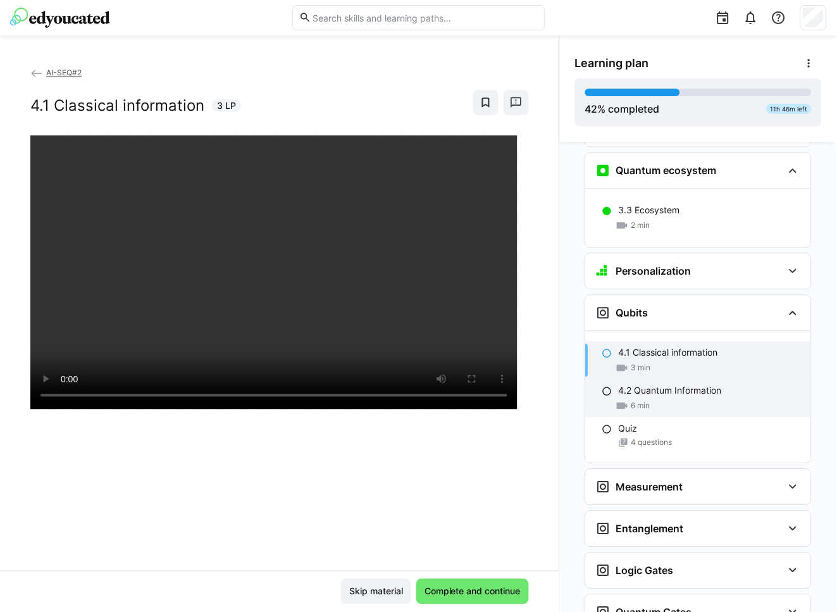
click at [680, 385] on p "4.2 Quantum Information" at bounding box center [670, 391] width 103 height 13
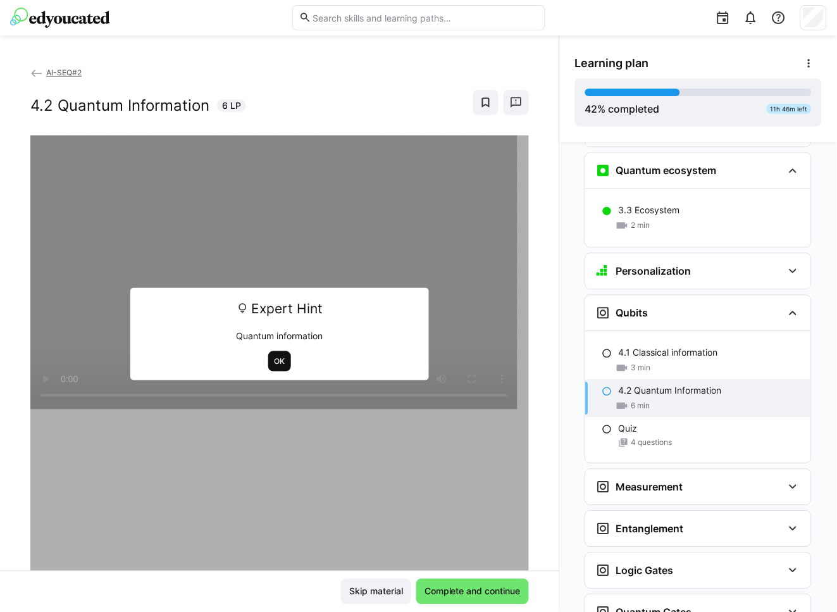
click at [274, 363] on span "OK" at bounding box center [279, 361] width 13 height 10
